Goal: Browse casually

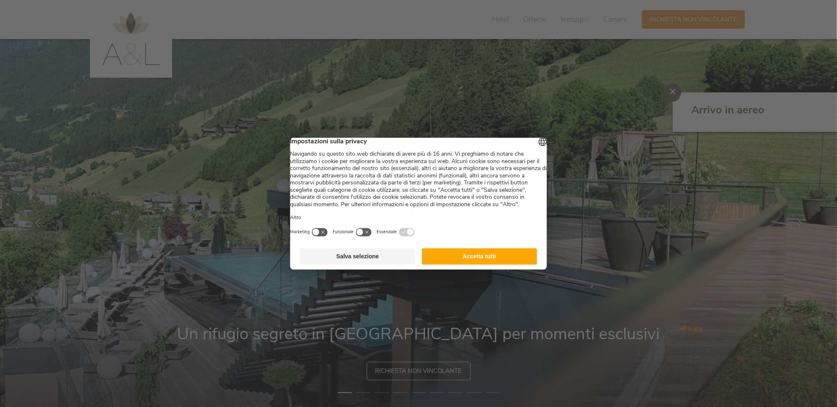
click at [480, 259] on button "Accetta tutti" at bounding box center [479, 256] width 115 height 16
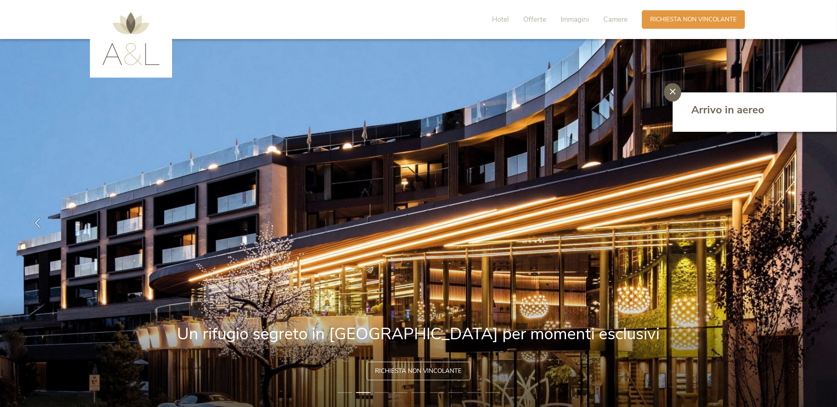
click at [378, 393] on li "3" at bounding box center [382, 393] width 14 height 8
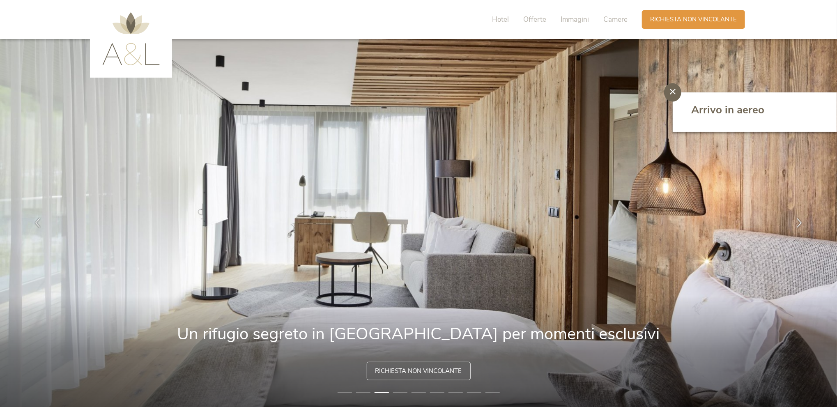
click at [403, 388] on img at bounding box center [419, 223] width 838 height 368
click at [398, 390] on li "4" at bounding box center [400, 393] width 14 height 8
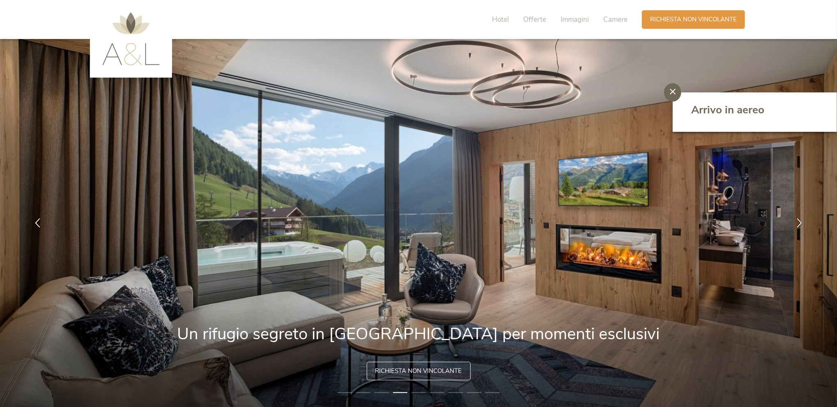
click at [420, 392] on li "5" at bounding box center [419, 393] width 14 height 8
click at [441, 394] on li "6" at bounding box center [437, 393] width 14 height 8
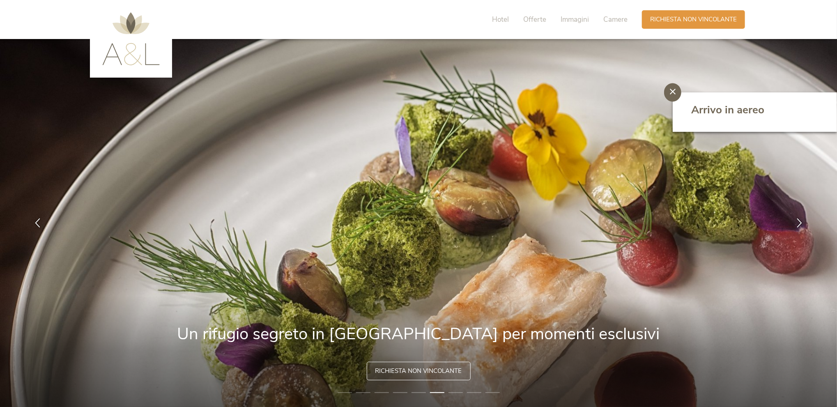
click at [457, 394] on li "7" at bounding box center [456, 393] width 14 height 8
click at [475, 393] on li "8" at bounding box center [474, 393] width 14 height 8
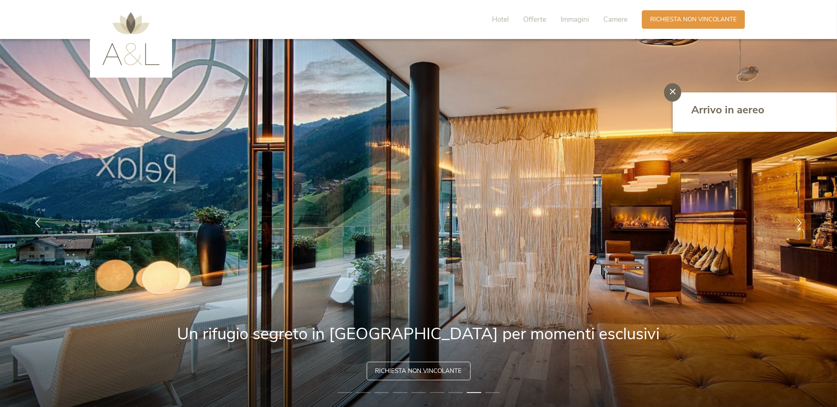
click at [493, 389] on li "9" at bounding box center [493, 393] width 14 height 8
